Goal: Information Seeking & Learning: Check status

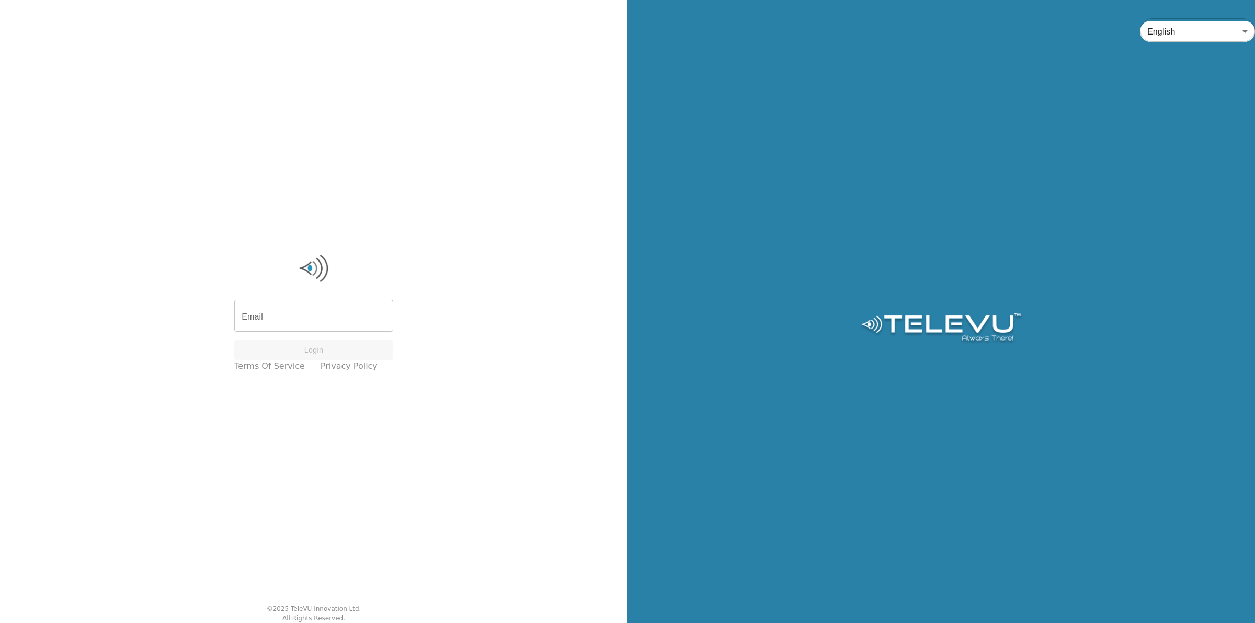
click at [293, 317] on input "Email" at bounding box center [313, 316] width 159 height 29
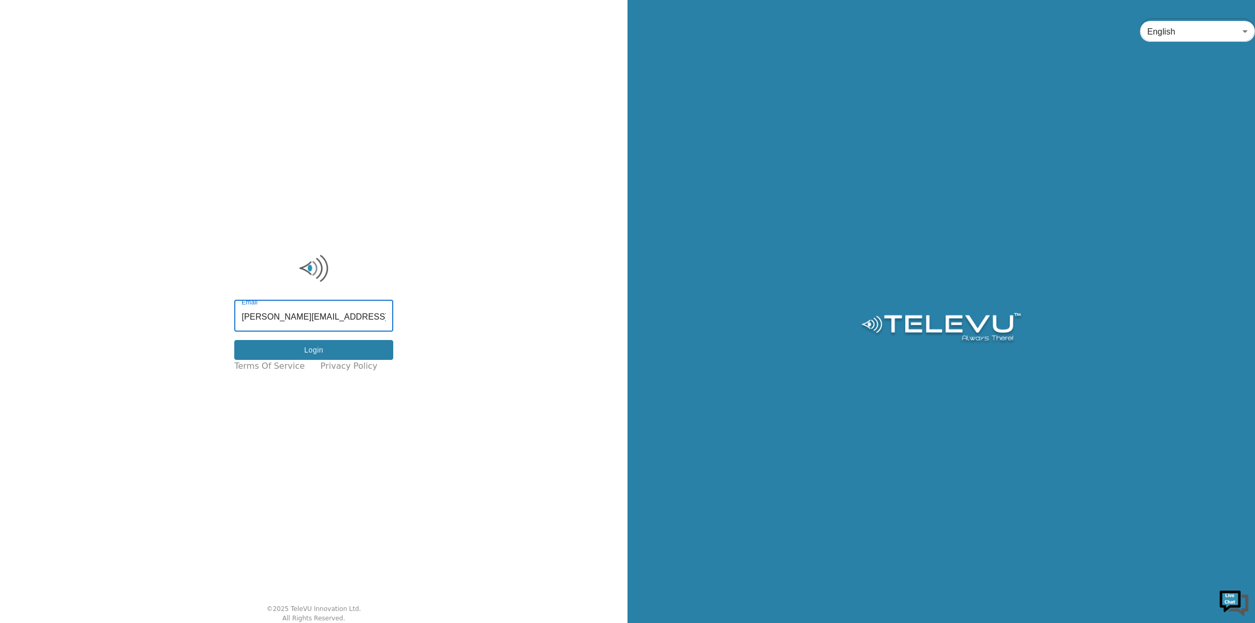
type input "[PERSON_NAME][EMAIL_ADDRESS][PERSON_NAME][DOMAIN_NAME]"
click at [302, 347] on button "Login" at bounding box center [313, 350] width 159 height 20
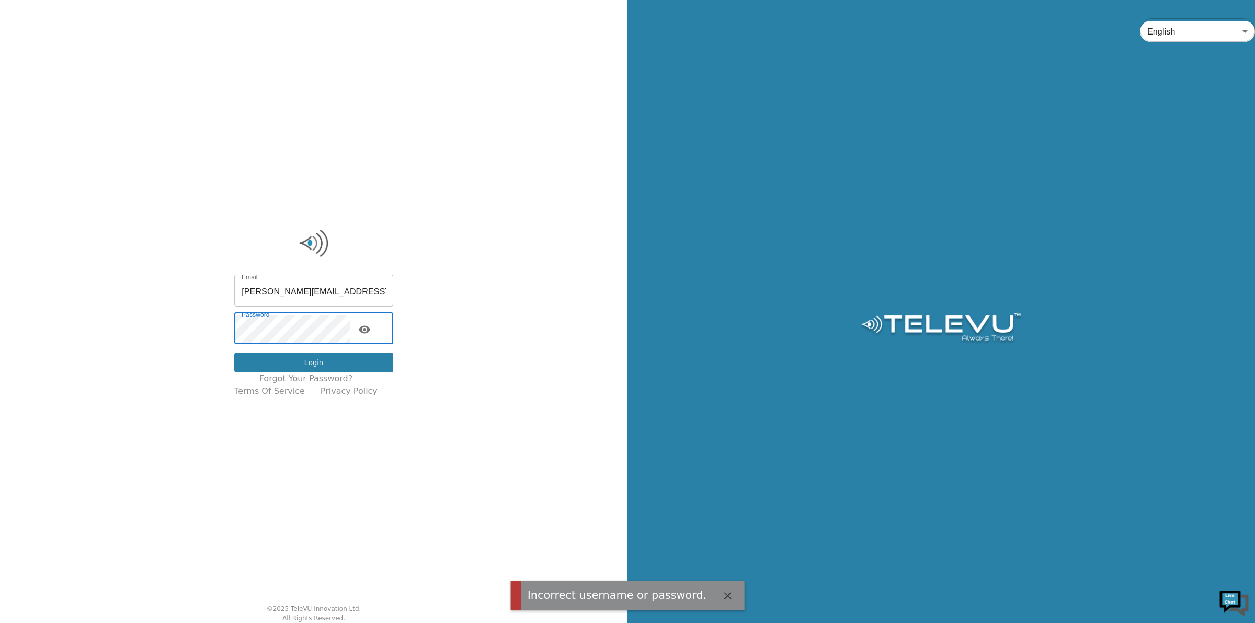
click at [327, 362] on button "Login" at bounding box center [313, 362] width 159 height 20
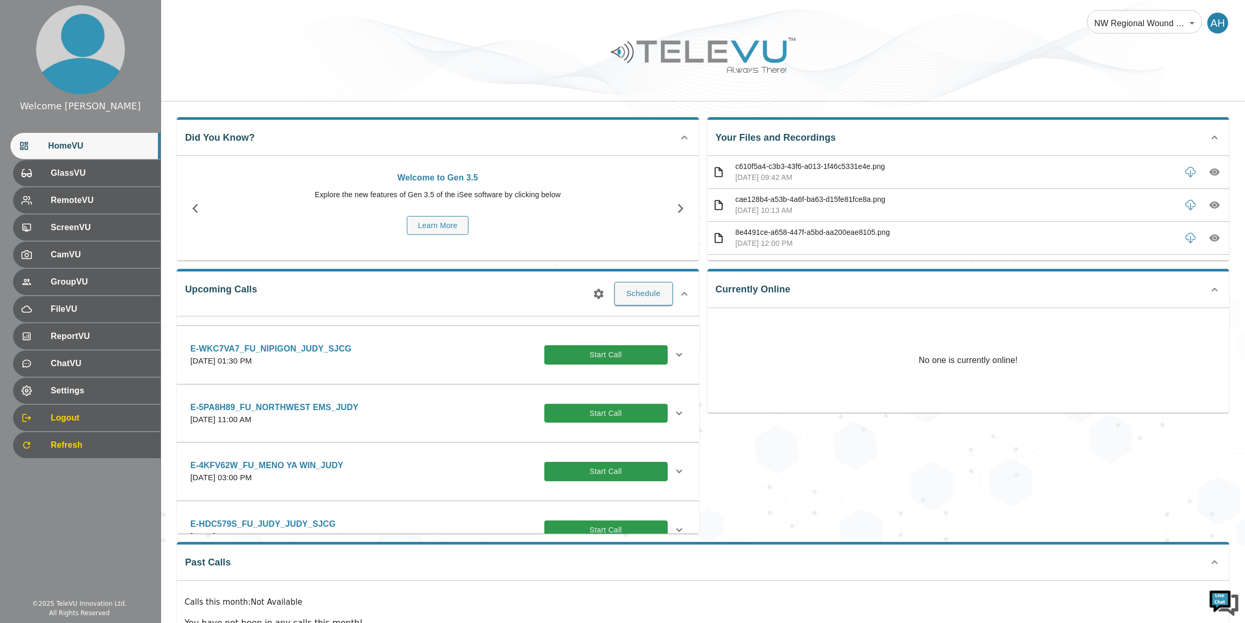
scroll to position [458, 0]
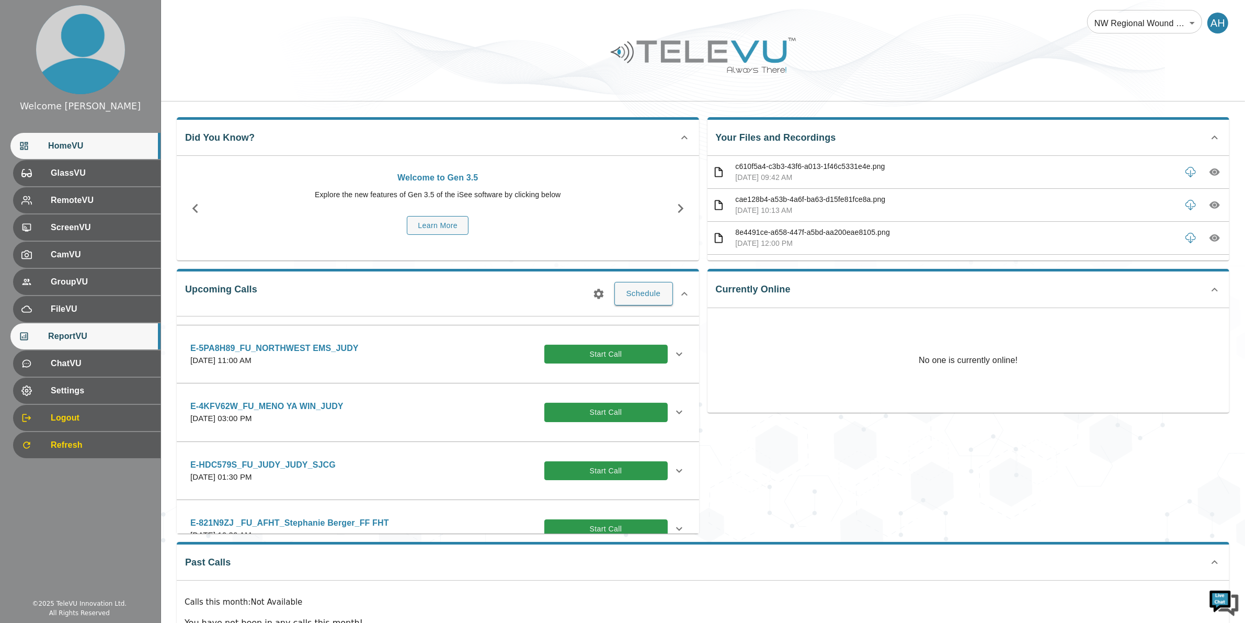
click at [95, 337] on span "ReportVU" at bounding box center [100, 336] width 104 height 13
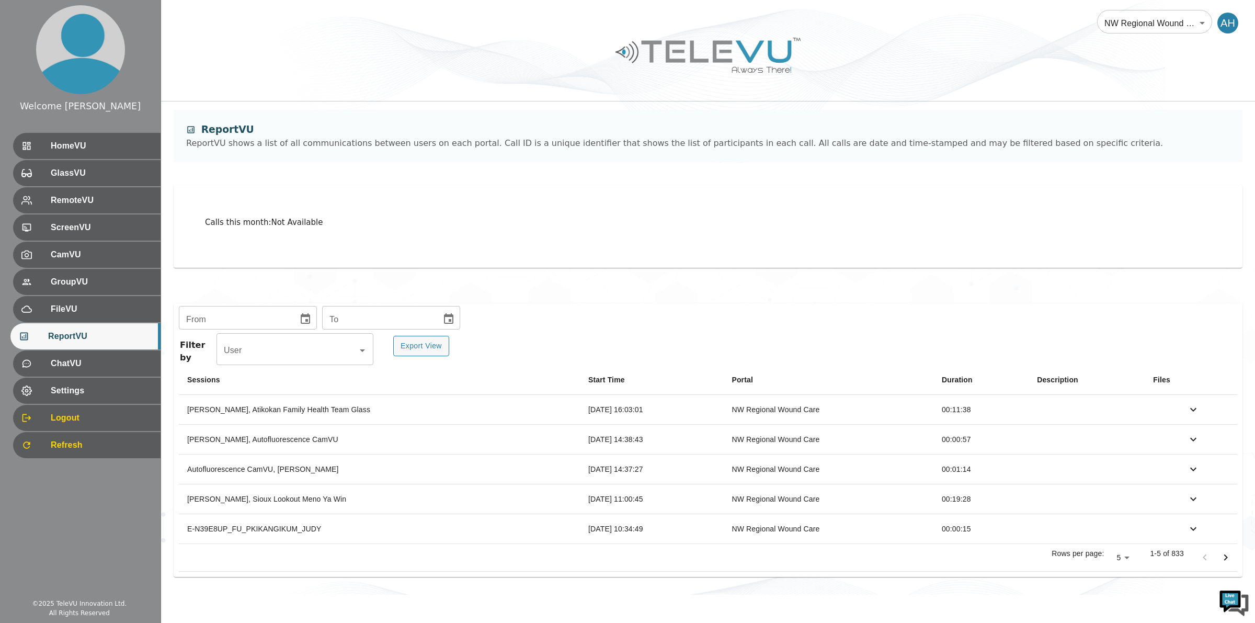
click at [302, 316] on icon "Choose date" at bounding box center [305, 318] width 9 height 10
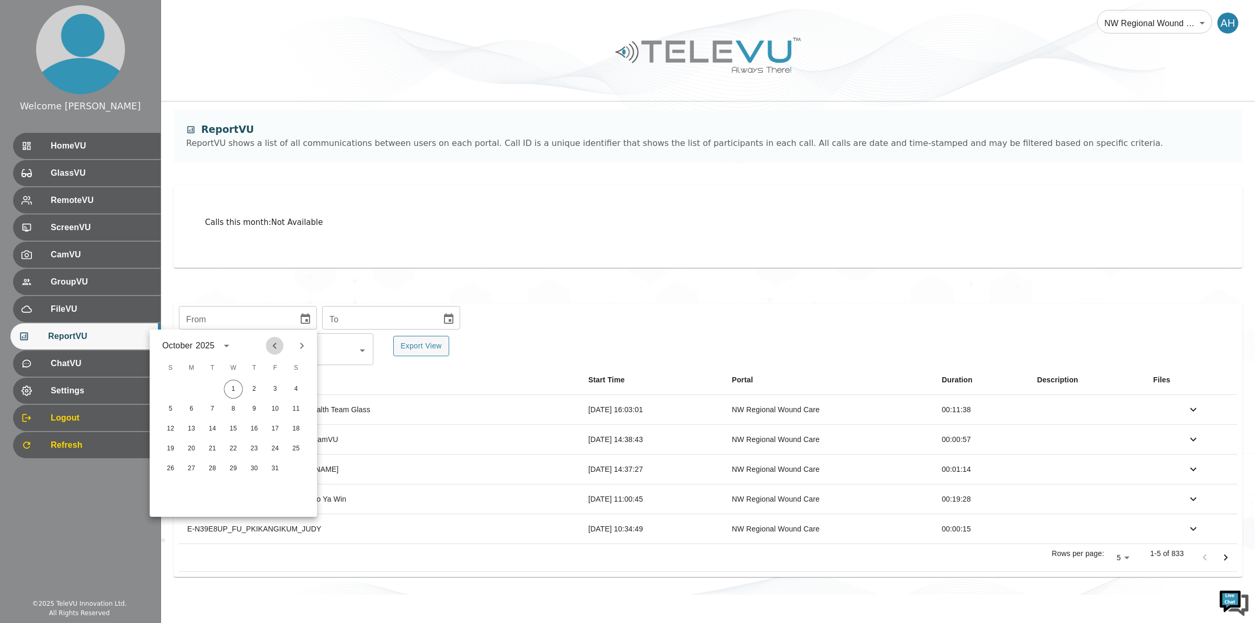
click at [276, 341] on icon "Previous month" at bounding box center [274, 345] width 13 height 13
click at [193, 389] on button "1" at bounding box center [191, 389] width 19 height 19
type input "[DATE]"
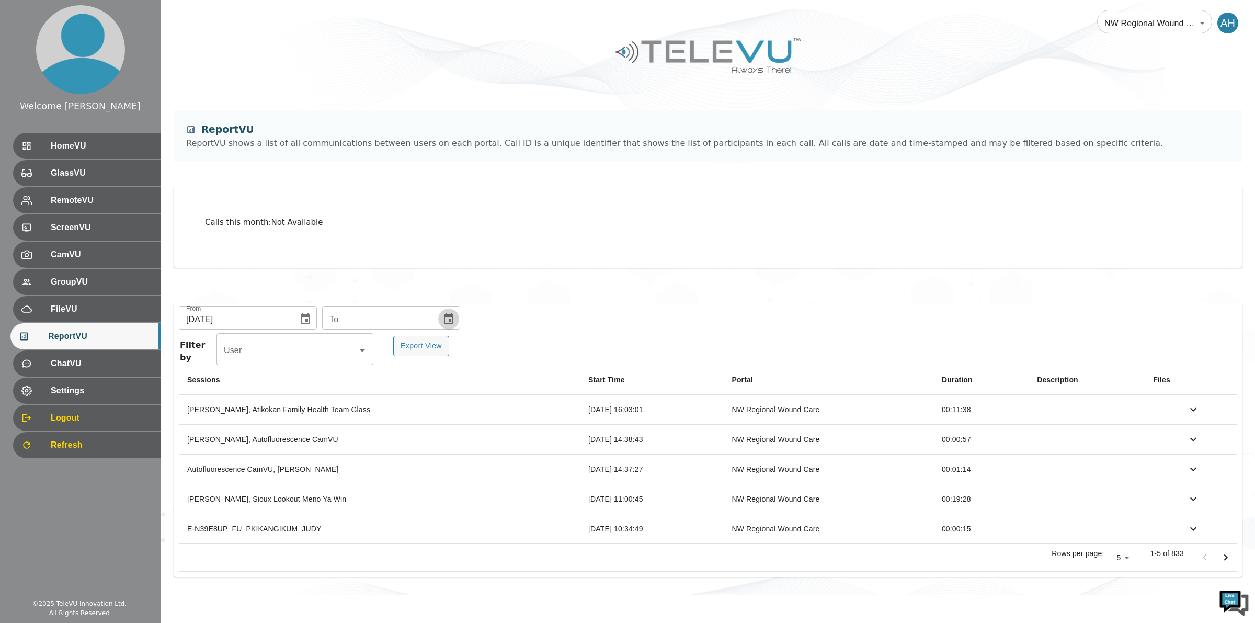
click at [444, 314] on icon "Choose date" at bounding box center [448, 319] width 13 height 13
click at [412, 345] on icon "Previous month" at bounding box center [415, 345] width 13 height 13
click at [352, 471] on button "30" at bounding box center [353, 468] width 19 height 19
type input "[DATE]"
click at [1133, 556] on body "Welcome [PERSON_NAME] HomeVU GlassVU RemoteVU ScreenVU CamVU GroupVU FileVU Rep…" at bounding box center [627, 297] width 1255 height 595
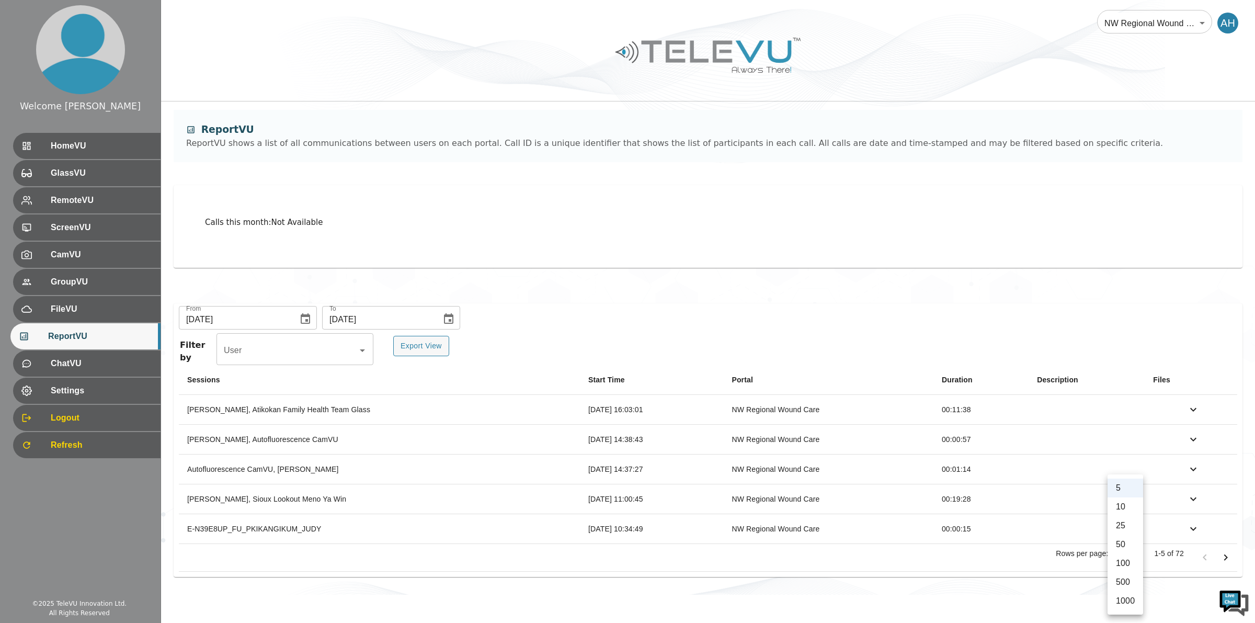
click at [1134, 602] on li "1000" at bounding box center [1126, 600] width 36 height 19
type input "1000"
click at [412, 344] on button "Export View" at bounding box center [421, 346] width 56 height 20
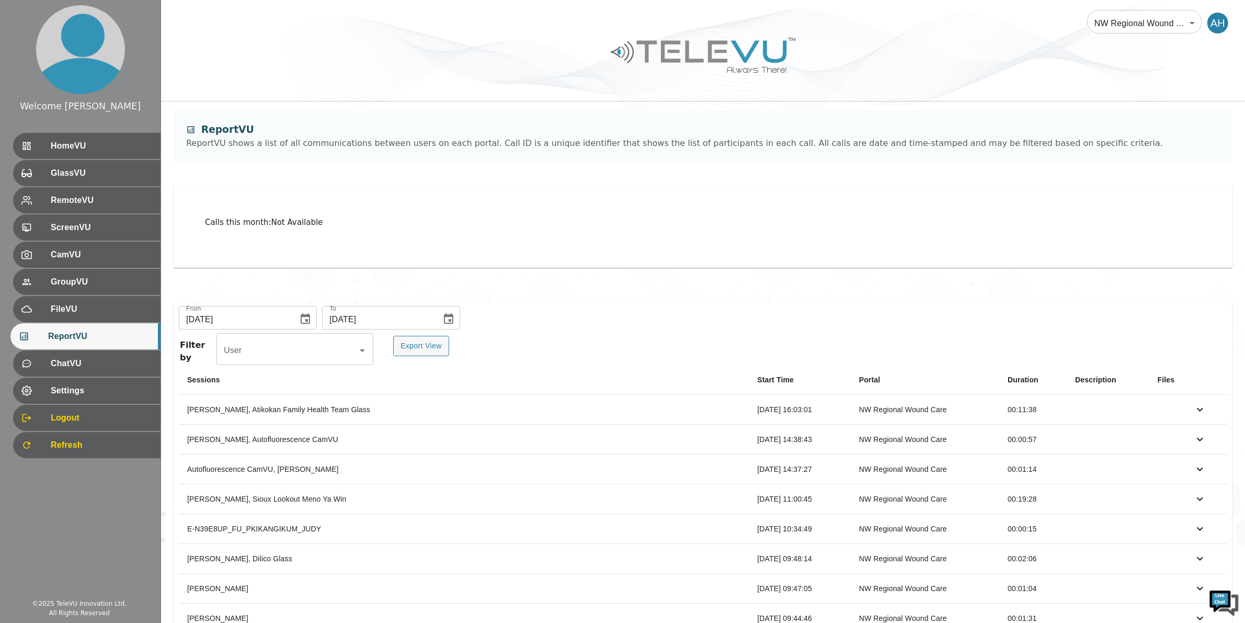
drag, startPoint x: 611, startPoint y: 311, endPoint x: 649, endPoint y: 330, distance: 42.8
click at [611, 311] on div "From [DATE] From To [DATE] To" at bounding box center [703, 319] width 1048 height 21
click at [427, 346] on button "Export View" at bounding box center [421, 346] width 56 height 20
click at [108, 170] on span "GlassVU" at bounding box center [100, 173] width 104 height 13
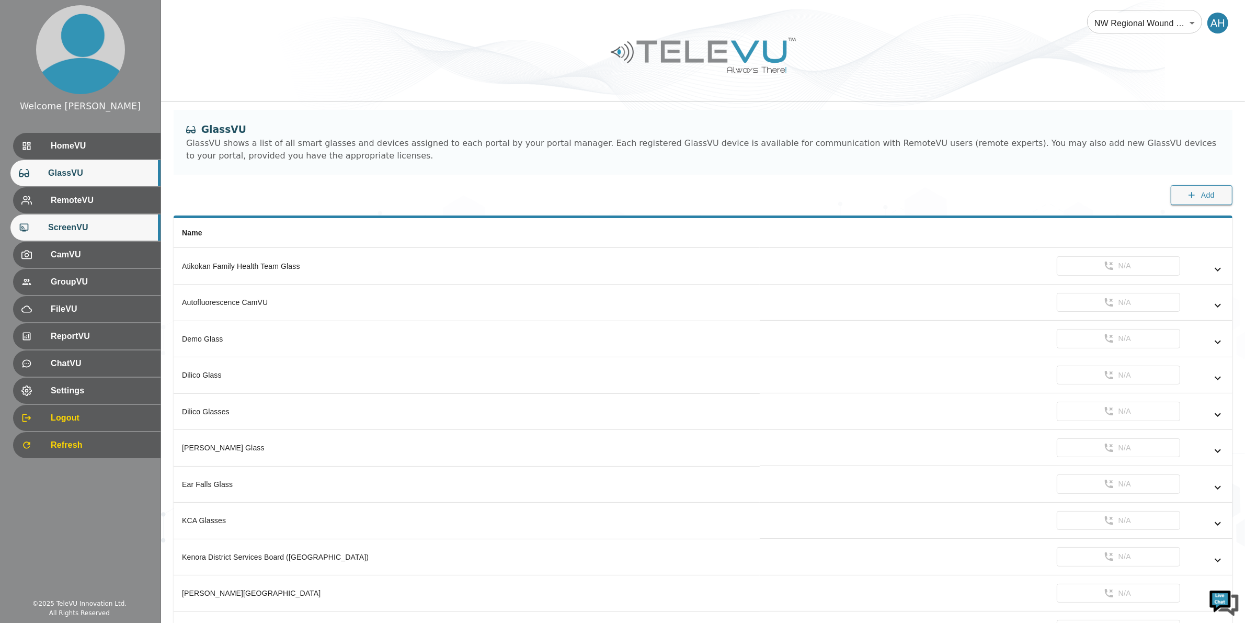
click at [84, 225] on span "ScreenVU" at bounding box center [100, 227] width 104 height 13
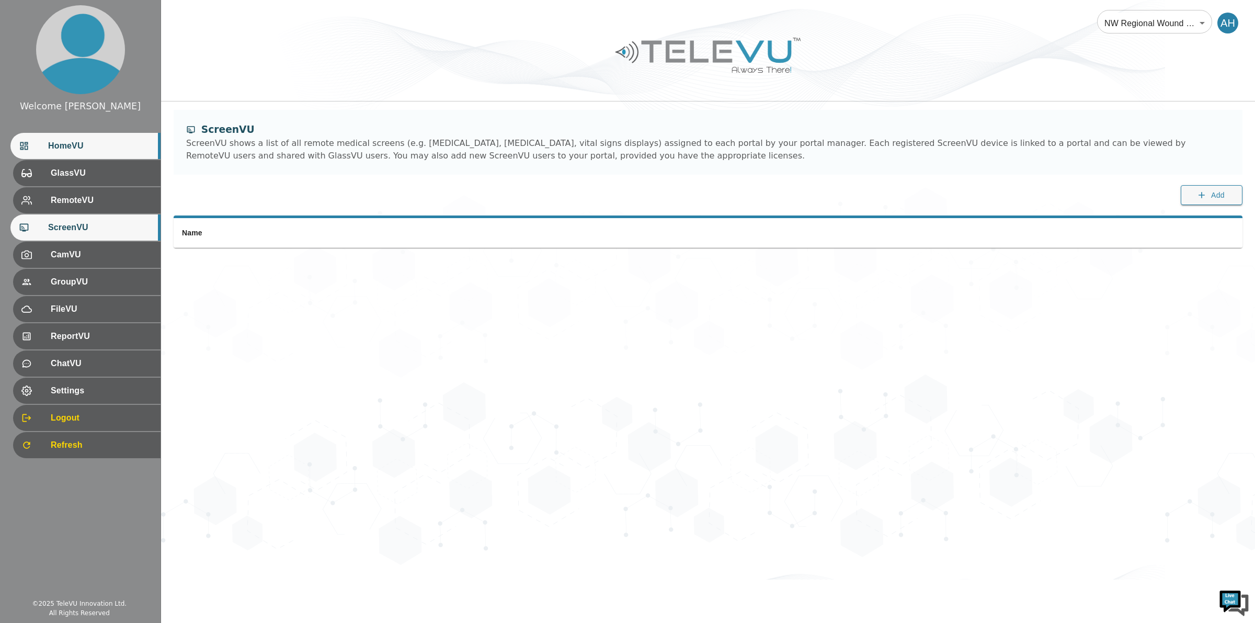
click at [93, 148] on span "HomeVU" at bounding box center [100, 146] width 104 height 13
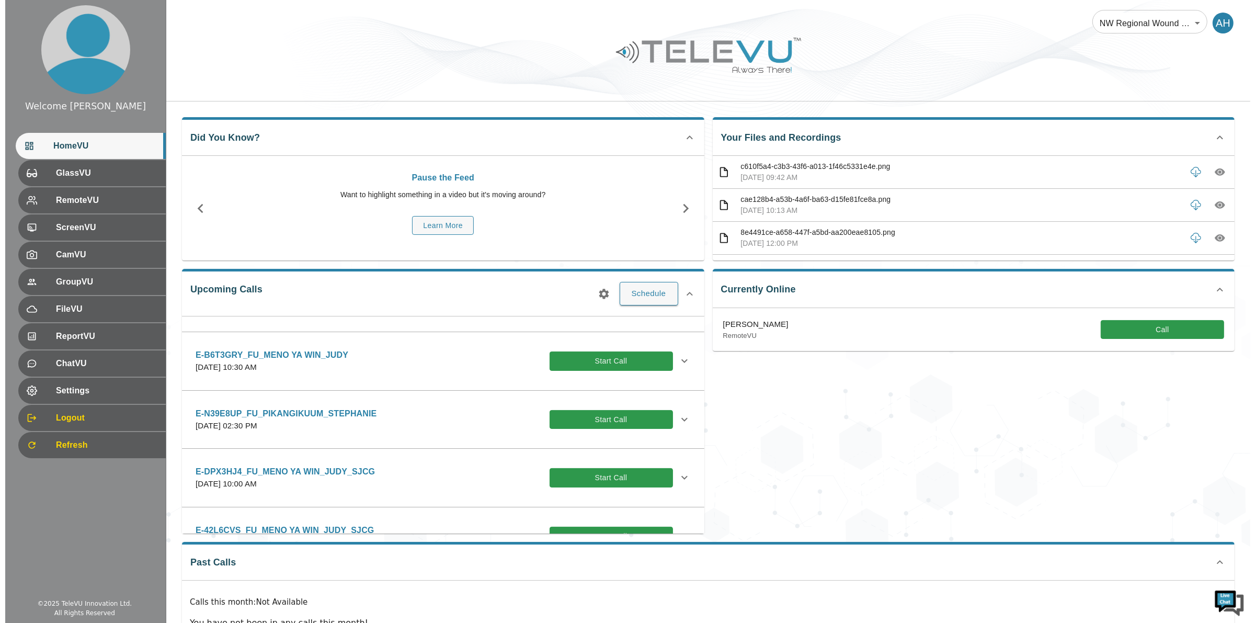
scroll to position [65, 0]
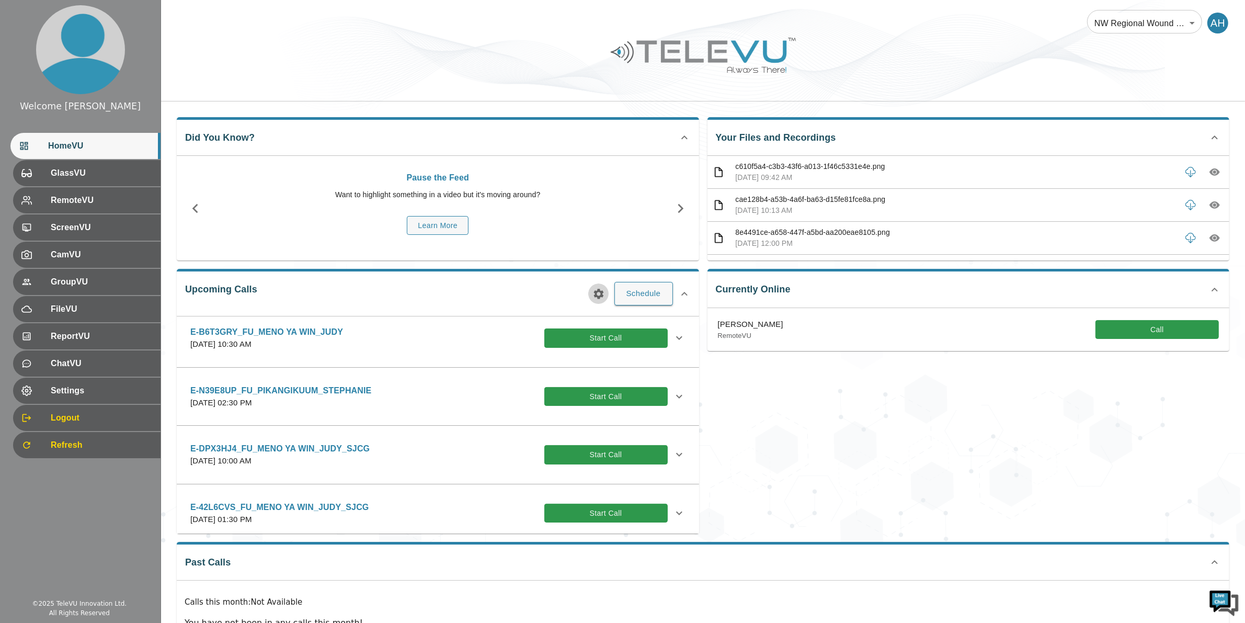
click at [599, 293] on icon "button" at bounding box center [598, 294] width 13 height 13
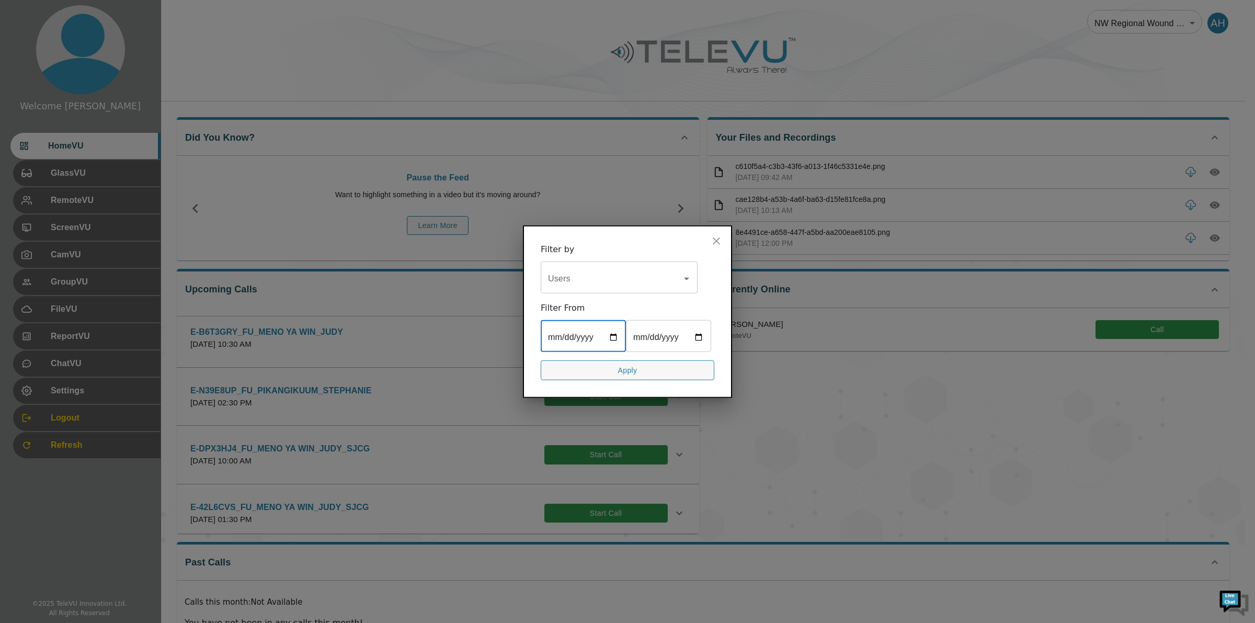
click at [612, 336] on input "date" at bounding box center [583, 336] width 85 height 29
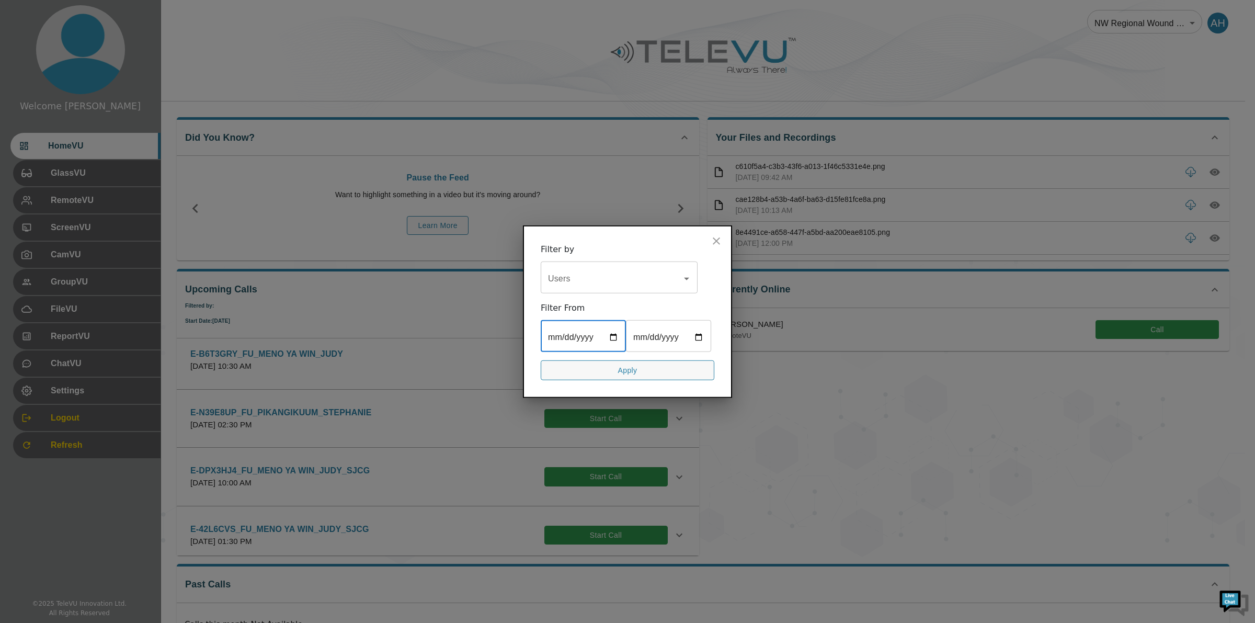
type input "[DATE]"
click at [699, 337] on input "date" at bounding box center [668, 336] width 85 height 29
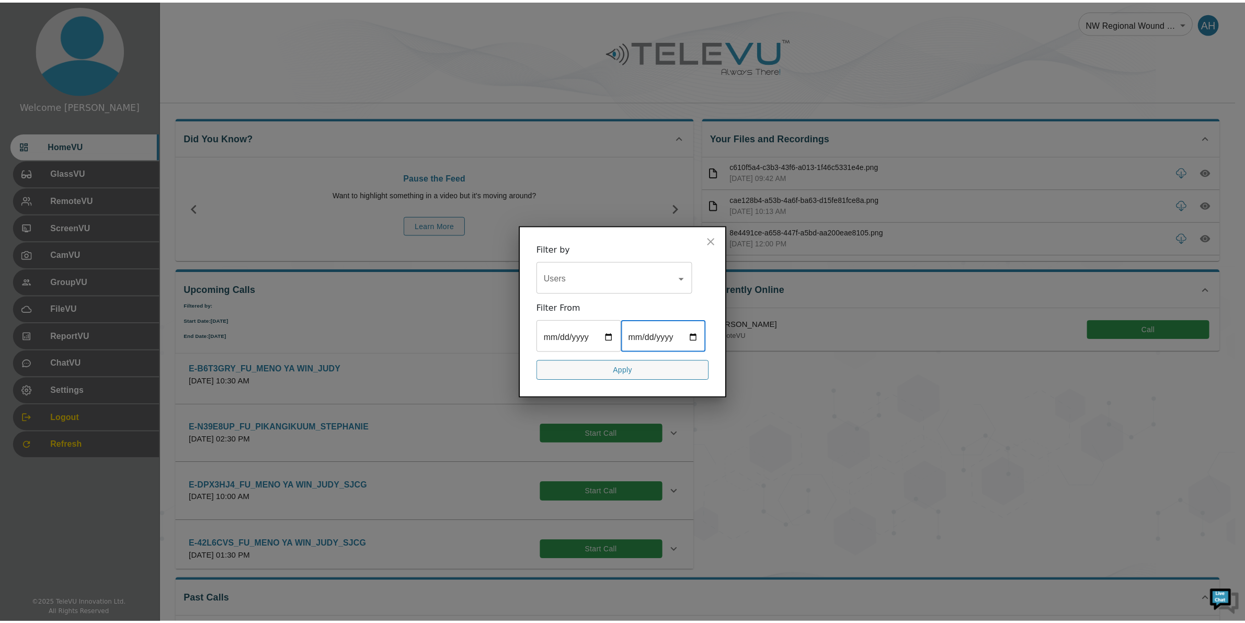
scroll to position [0, 0]
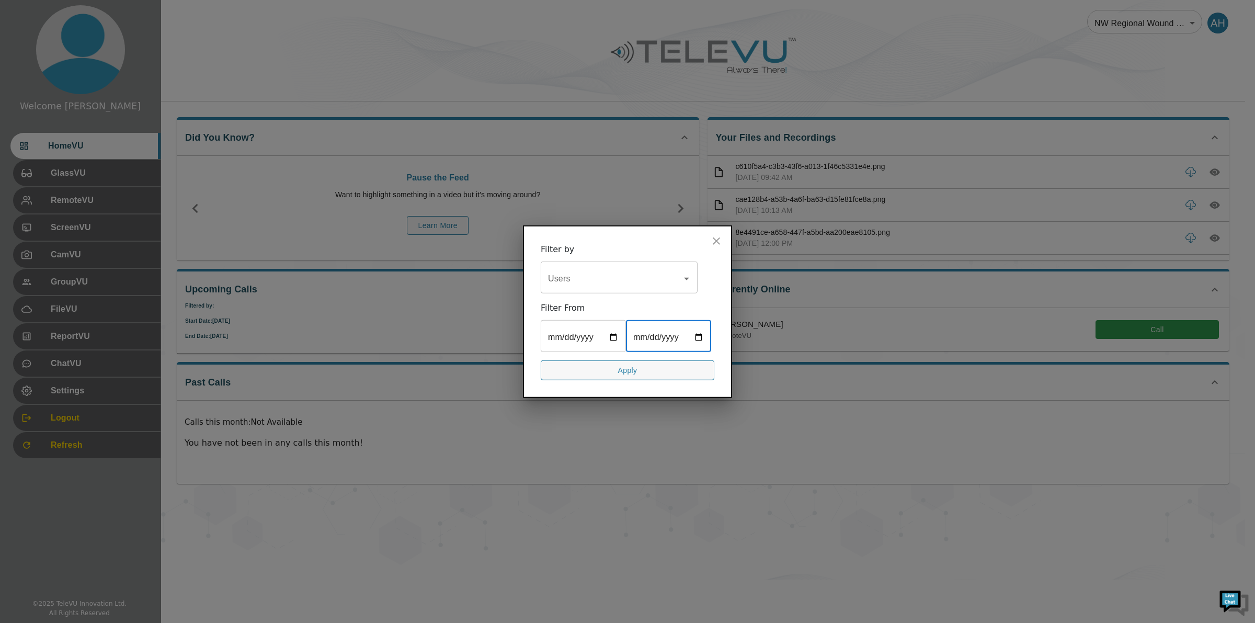
type input "[DATE]"
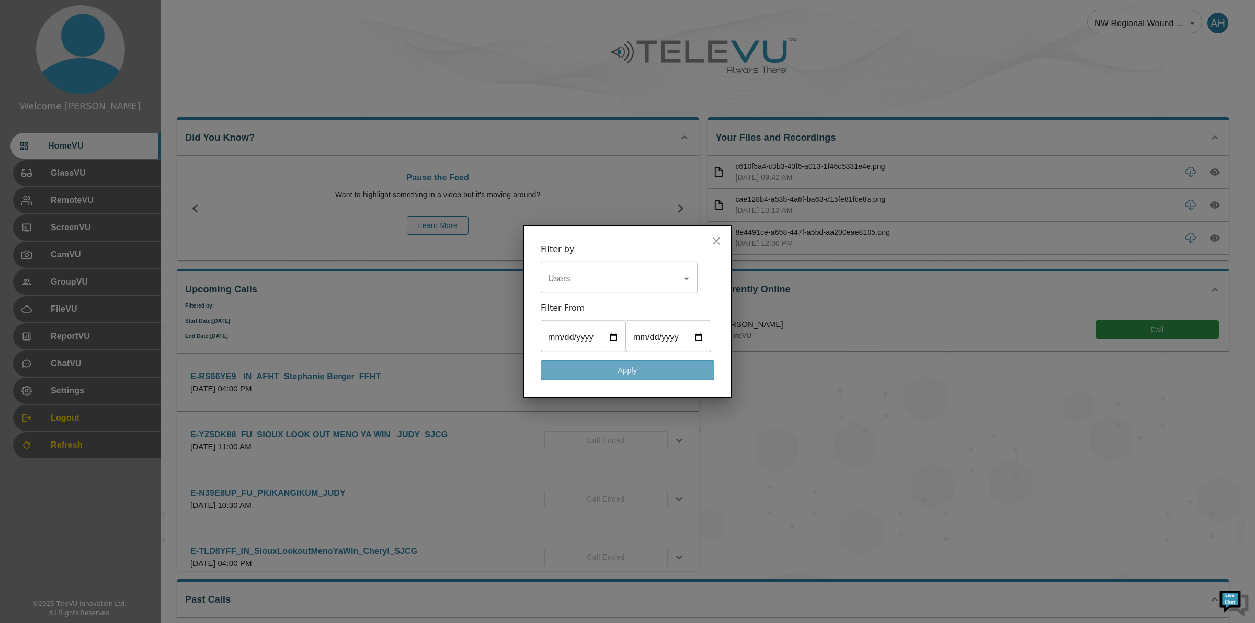
click at [636, 370] on button "Apply" at bounding box center [628, 370] width 174 height 20
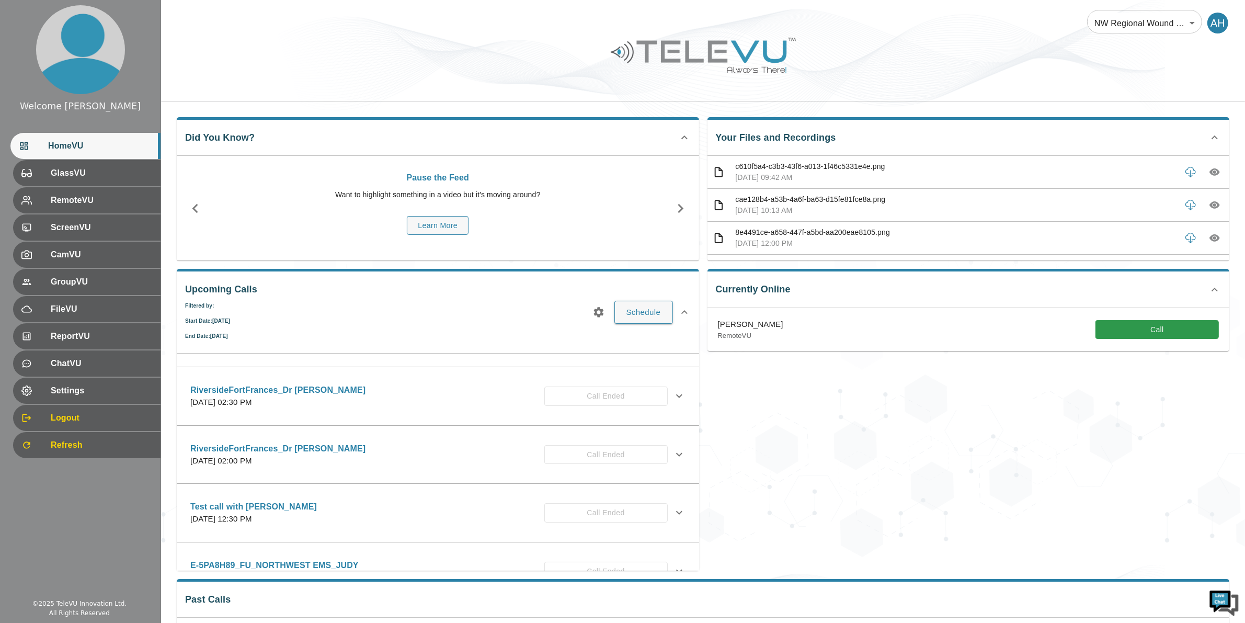
scroll to position [2144, 0]
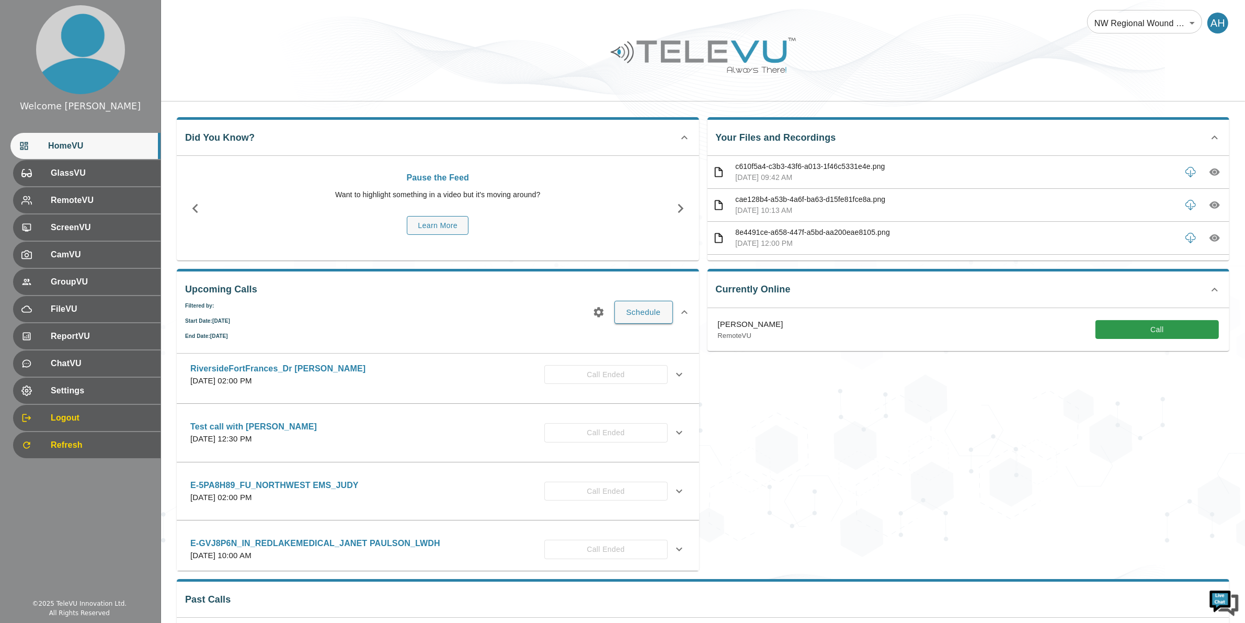
drag, startPoint x: 213, startPoint y: 532, endPoint x: 248, endPoint y: 527, distance: 35.4
click at [248, 531] on div "E-GVJ8P6N_IN_REDLAKEMEDICAL_JANET PAULSON_LWDH [DATE] 10:00 AM Call Ended" at bounding box center [438, 549] width 512 height 37
drag, startPoint x: 200, startPoint y: 537, endPoint x: 252, endPoint y: 535, distance: 52.3
click at [252, 537] on p "E-GVJ8P6N_IN_REDLAKEMEDICAL_JANET PAULSON_LWDH" at bounding box center [315, 543] width 250 height 13
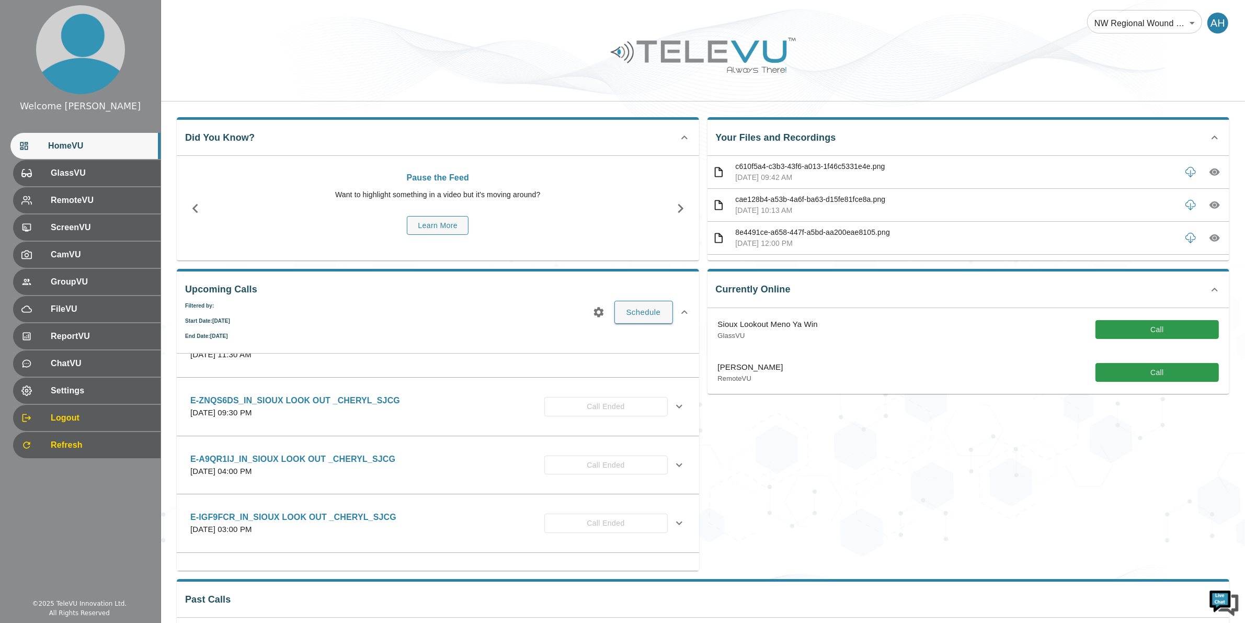
scroll to position [1203, 0]
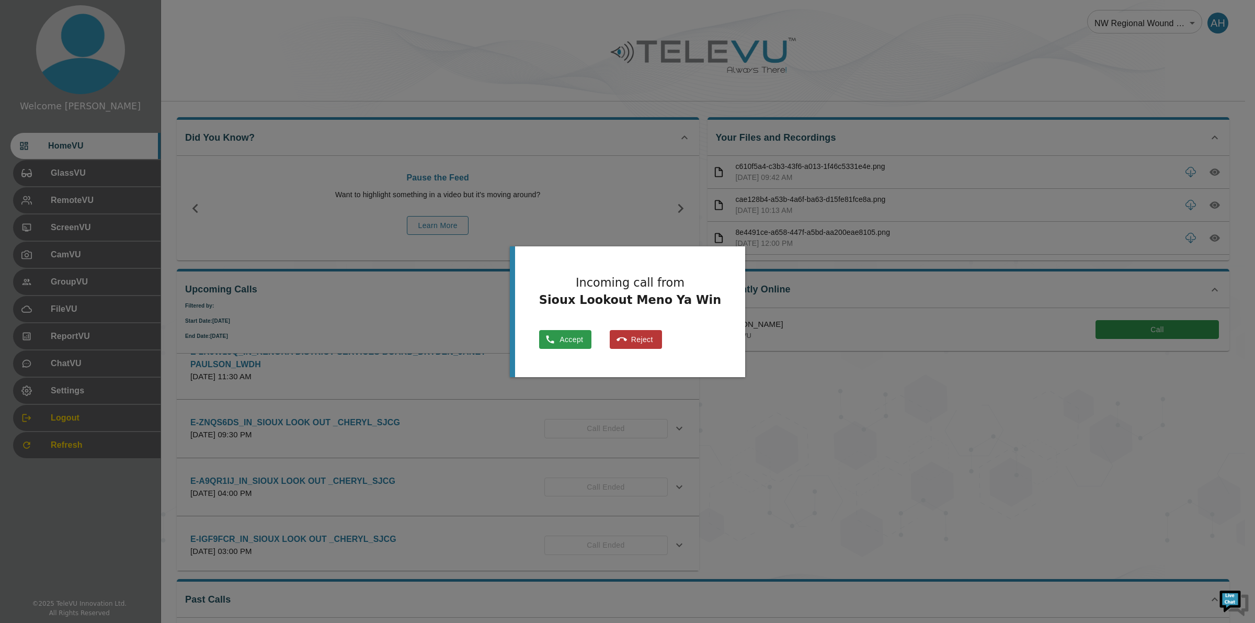
drag, startPoint x: 647, startPoint y: 337, endPoint x: 655, endPoint y: 336, distance: 7.4
click at [647, 337] on button "Reject" at bounding box center [636, 339] width 52 height 19
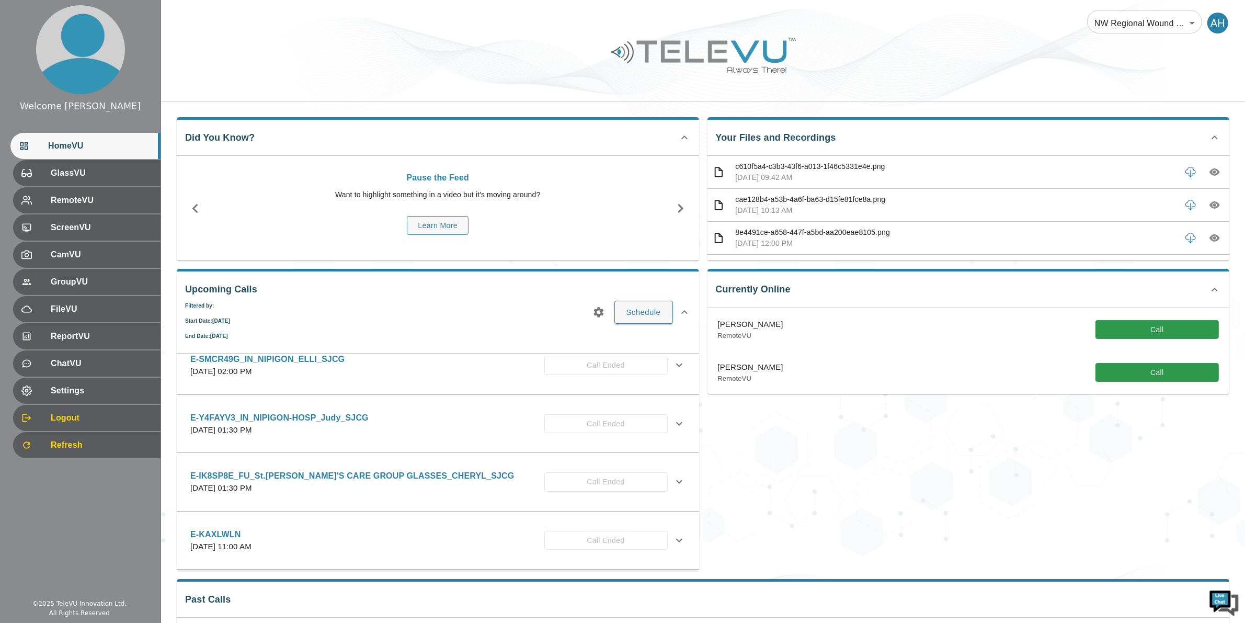
scroll to position [550, 0]
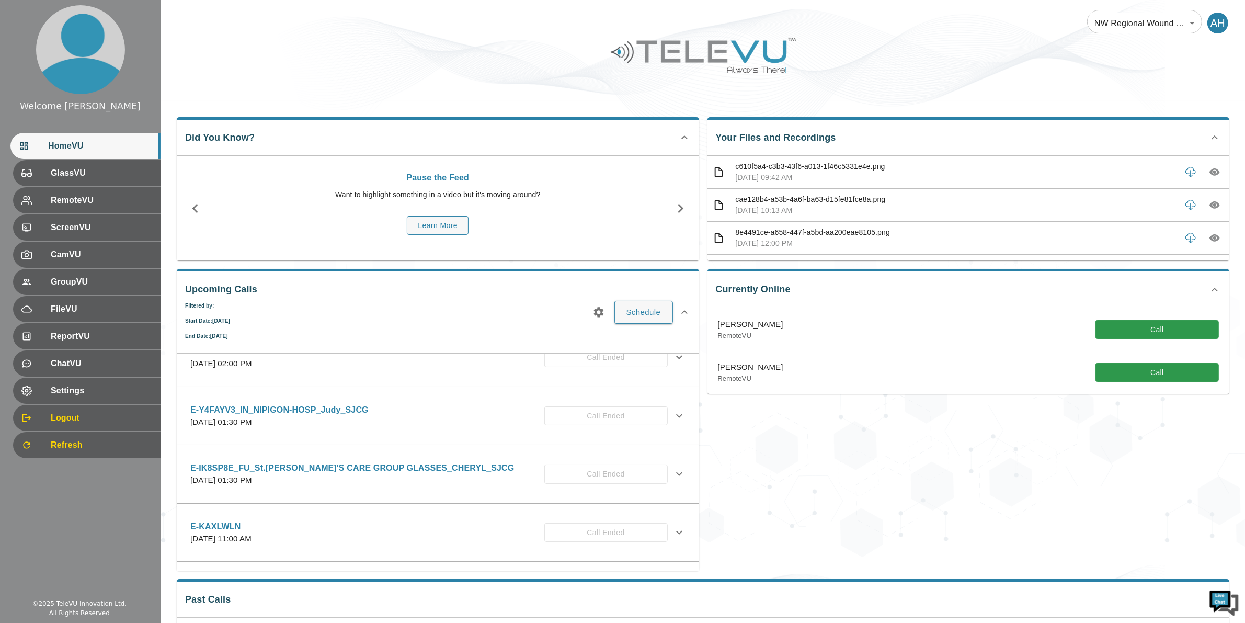
drag, startPoint x: 425, startPoint y: 528, endPoint x: 435, endPoint y: 527, distance: 10.5
click at [425, 528] on div "E-KAXLWLN [DATE] 11:00 AM Call Ended" at bounding box center [428, 532] width 477 height 25
click at [673, 531] on icon at bounding box center [679, 532] width 13 height 13
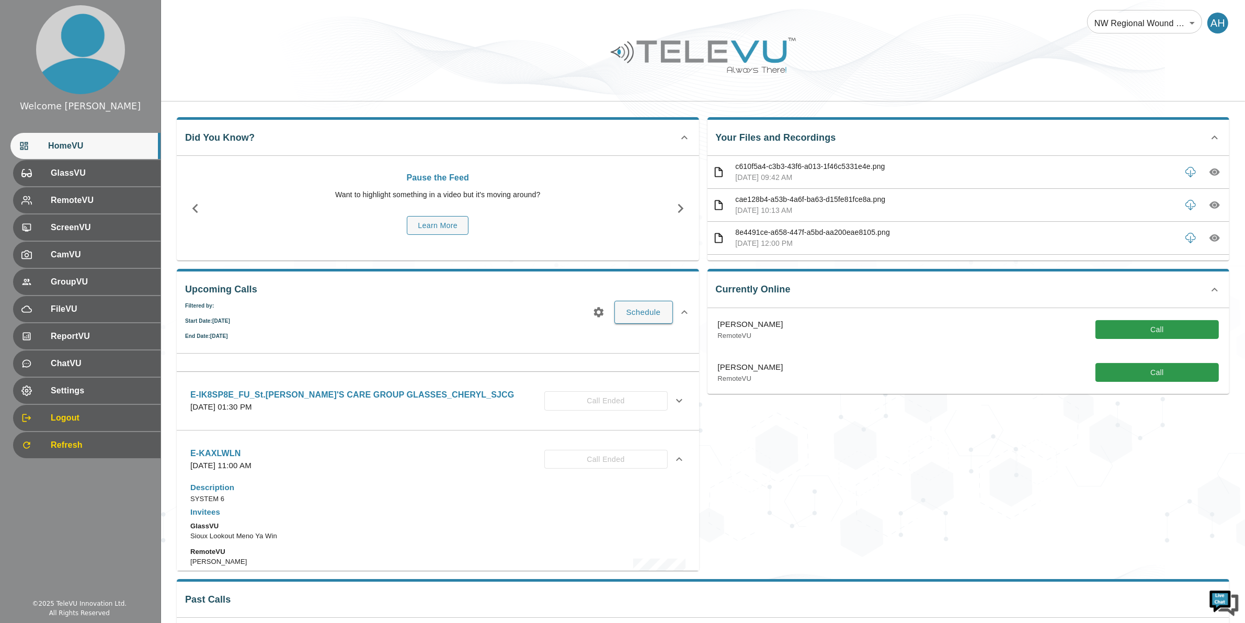
scroll to position [615, 0]
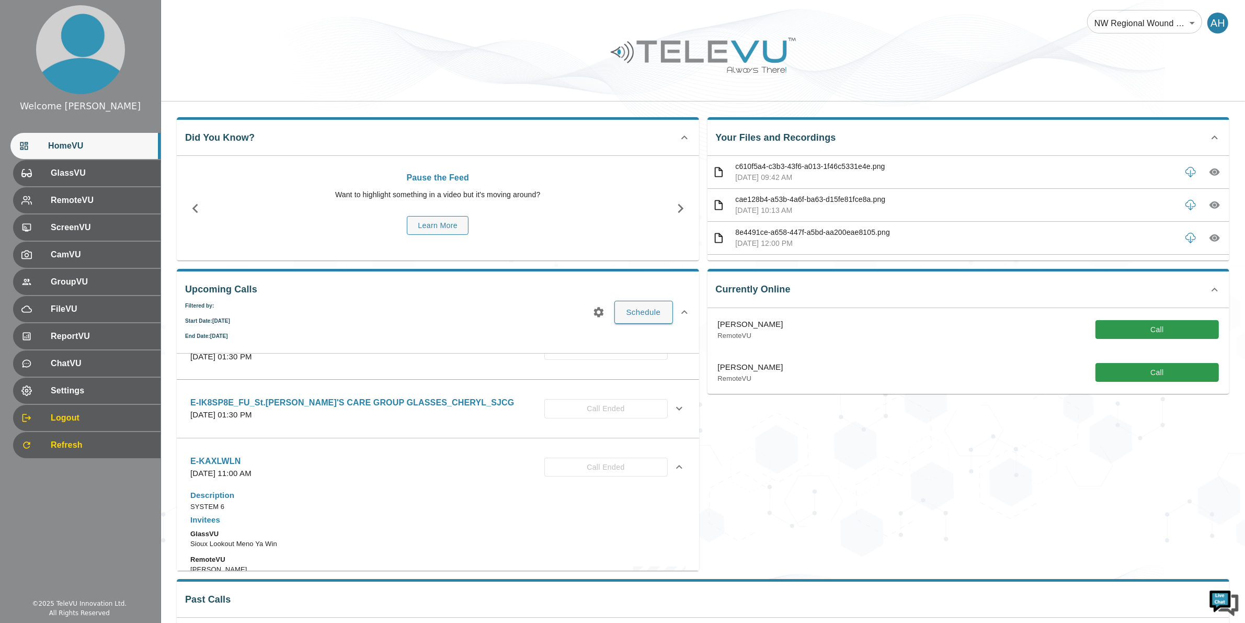
click at [673, 470] on icon at bounding box center [679, 467] width 13 height 13
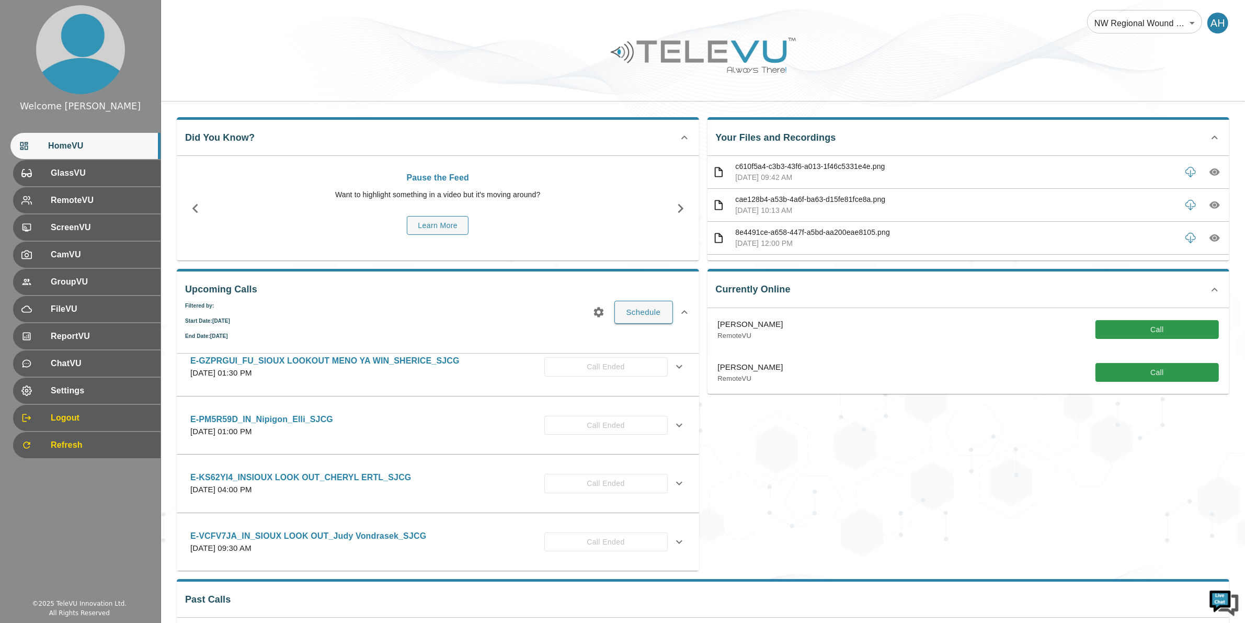
scroll to position [301, 0]
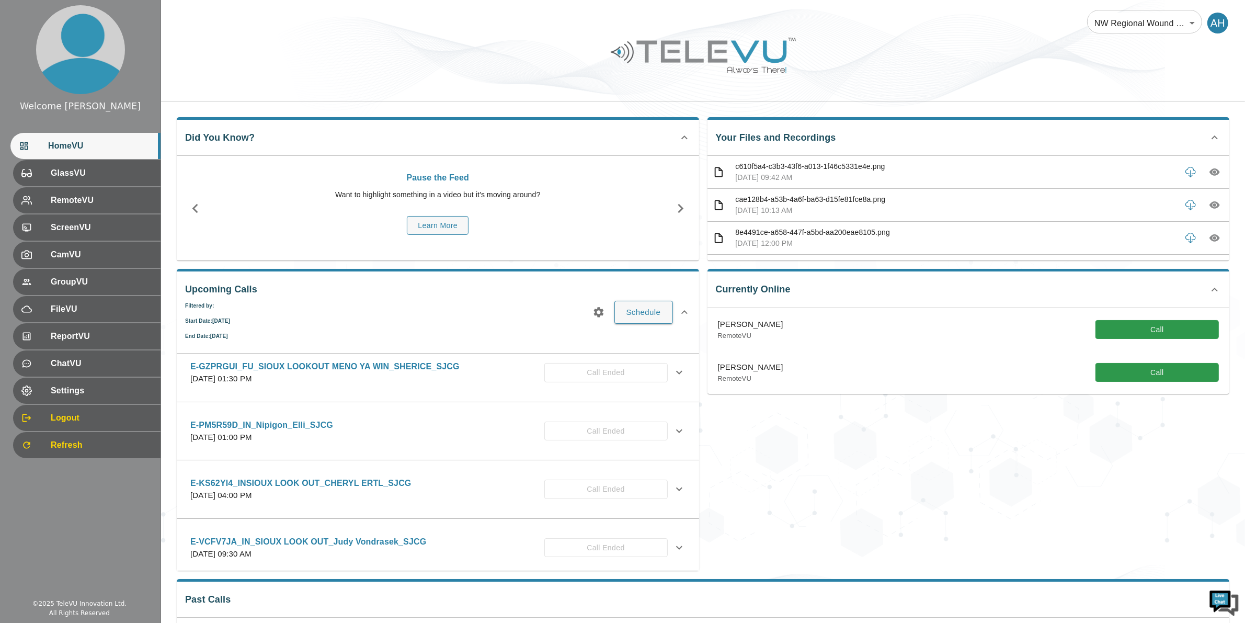
click at [493, 548] on div "E-VCFV7JA_IN_SIOUX LOOK OUT_Judy Vondrasek_SJCG [DATE] 09:30 AM Call Ended" at bounding box center [428, 547] width 477 height 25
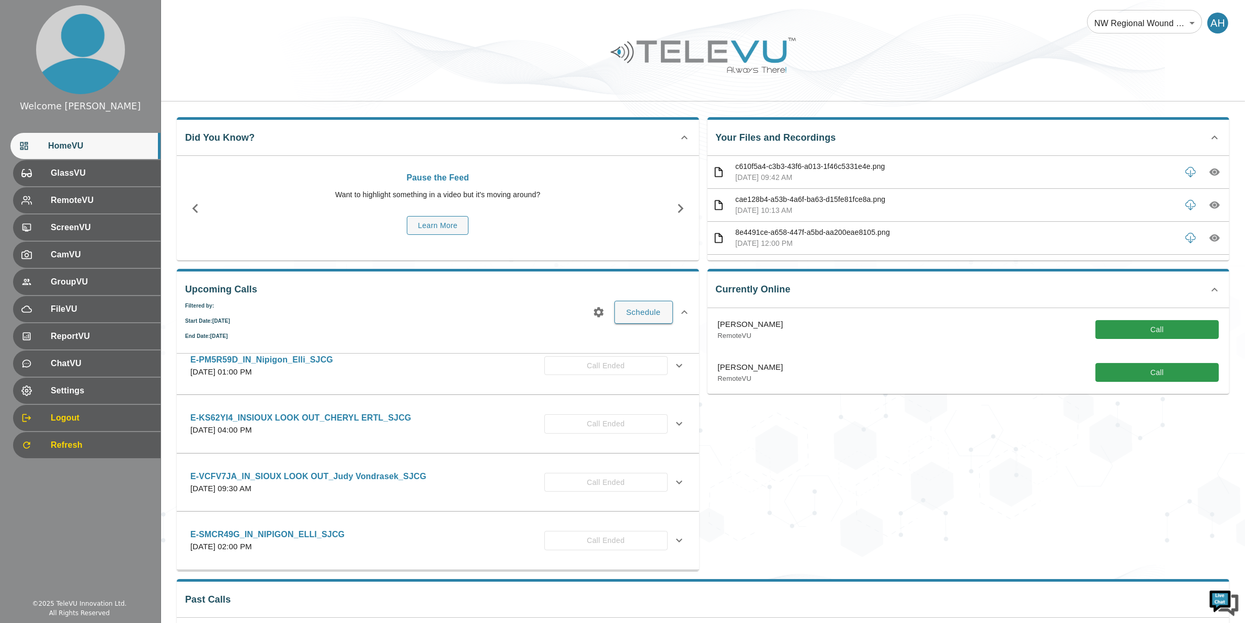
click at [673, 481] on icon at bounding box center [679, 482] width 13 height 13
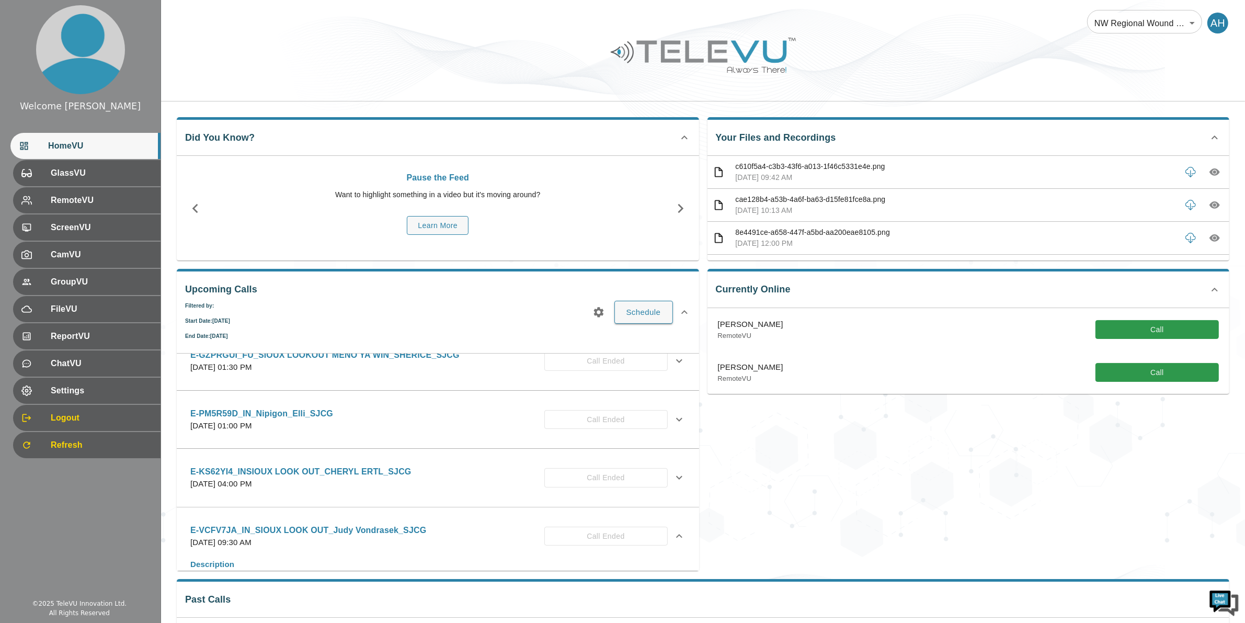
scroll to position [301, 0]
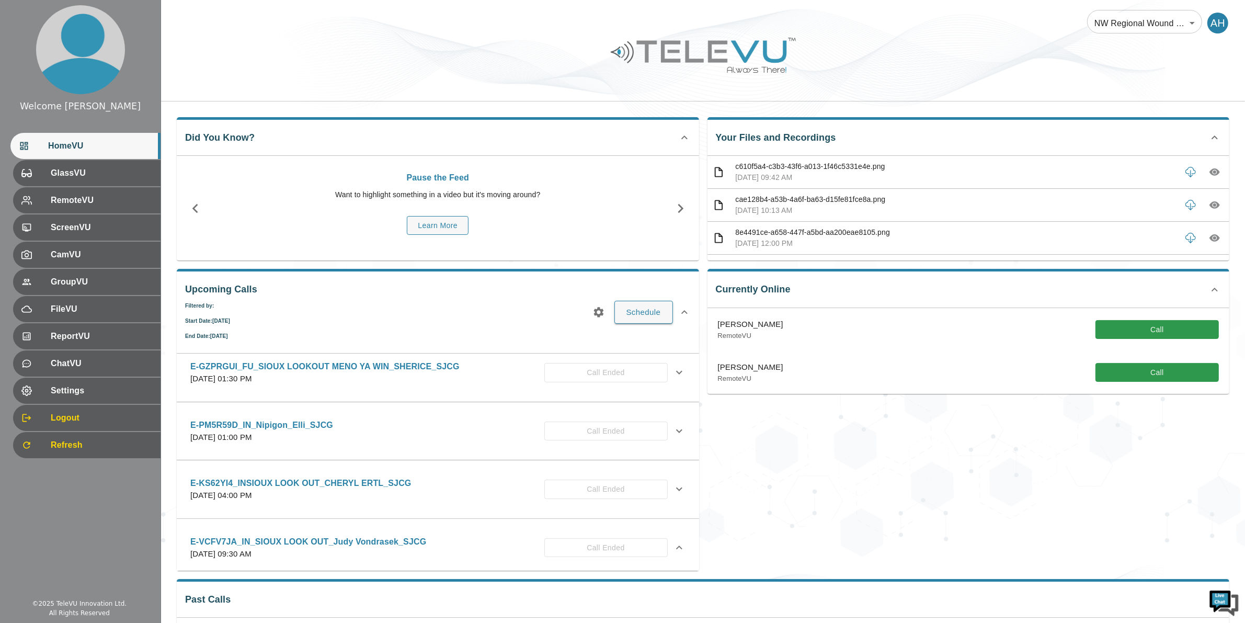
click at [675, 552] on icon at bounding box center [679, 547] width 13 height 13
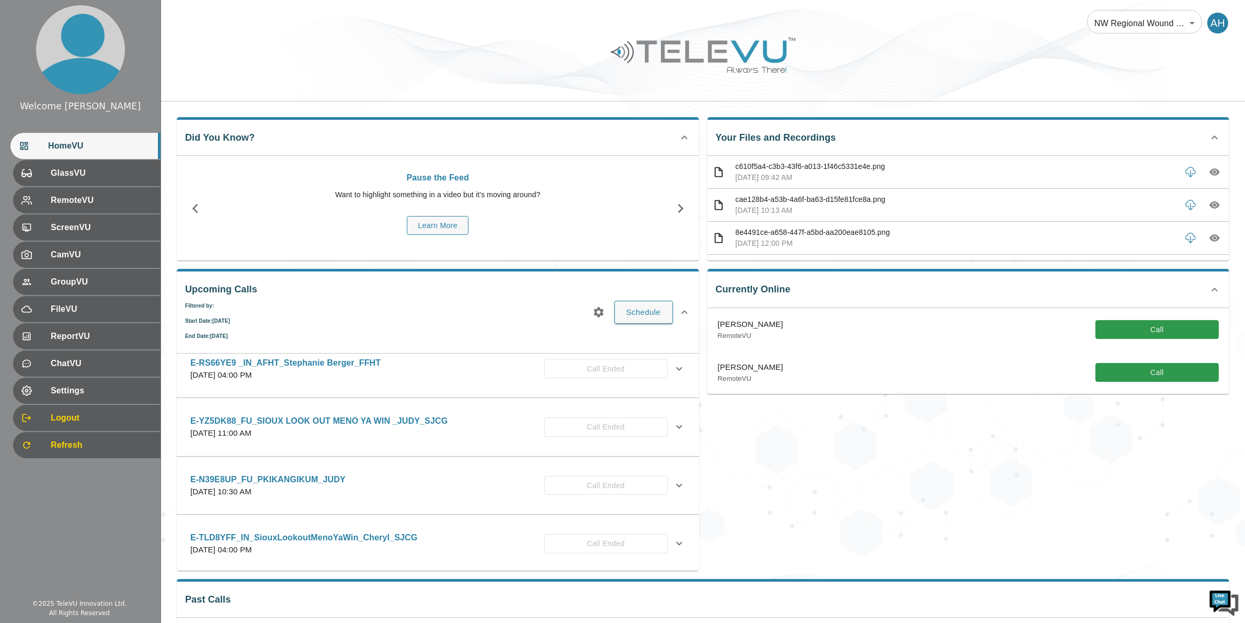
scroll to position [0, 0]
